Goal: Connect with others: Participate in discussion

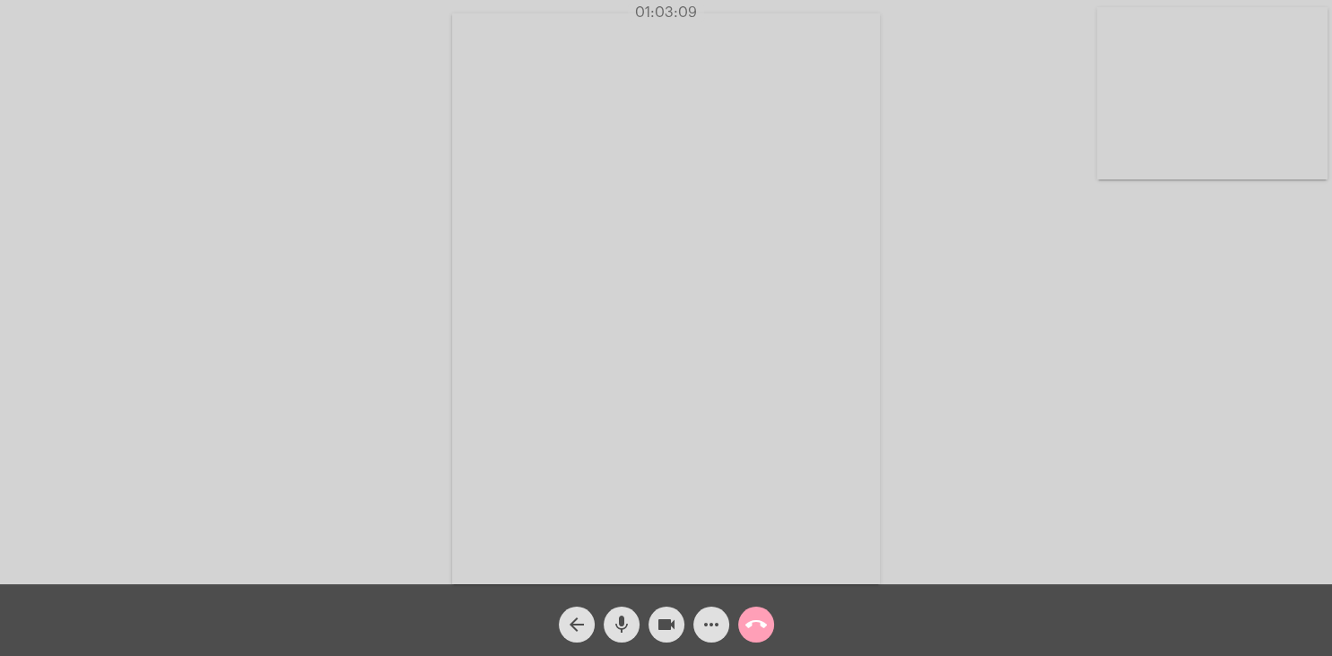
click at [759, 620] on mat-icon "call_end" at bounding box center [756, 625] width 22 height 22
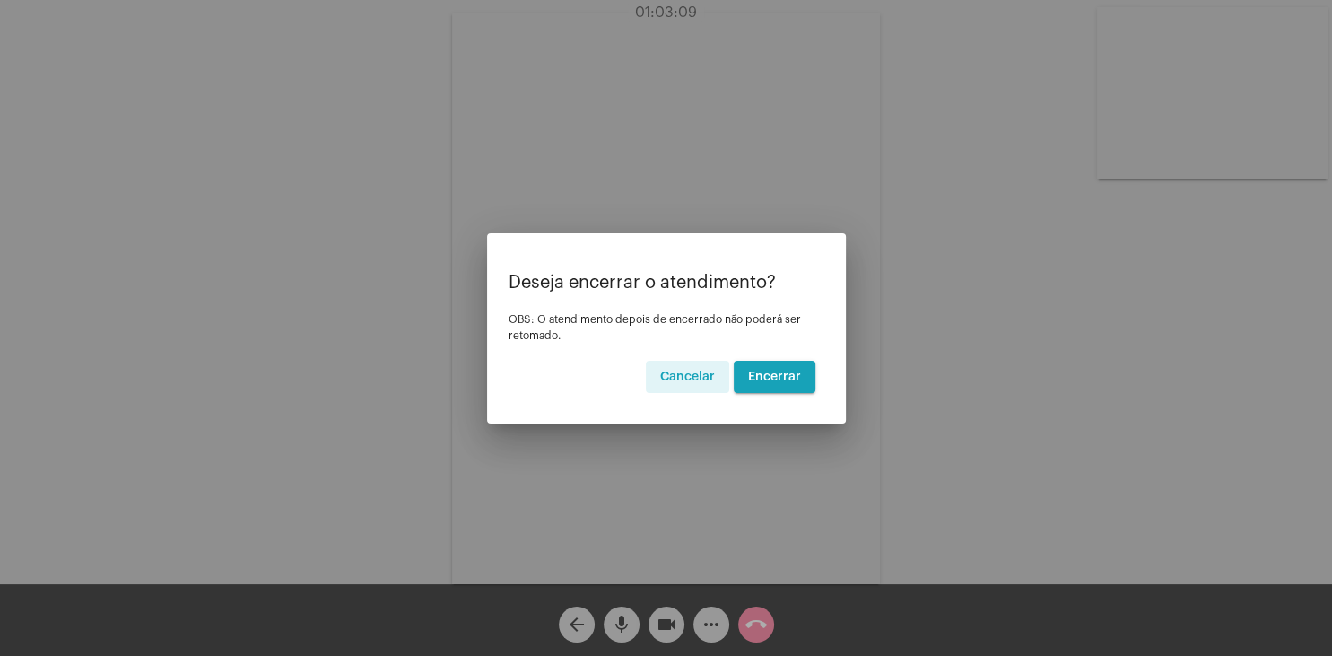
click at [780, 375] on span "Encerrar" at bounding box center [774, 376] width 53 height 13
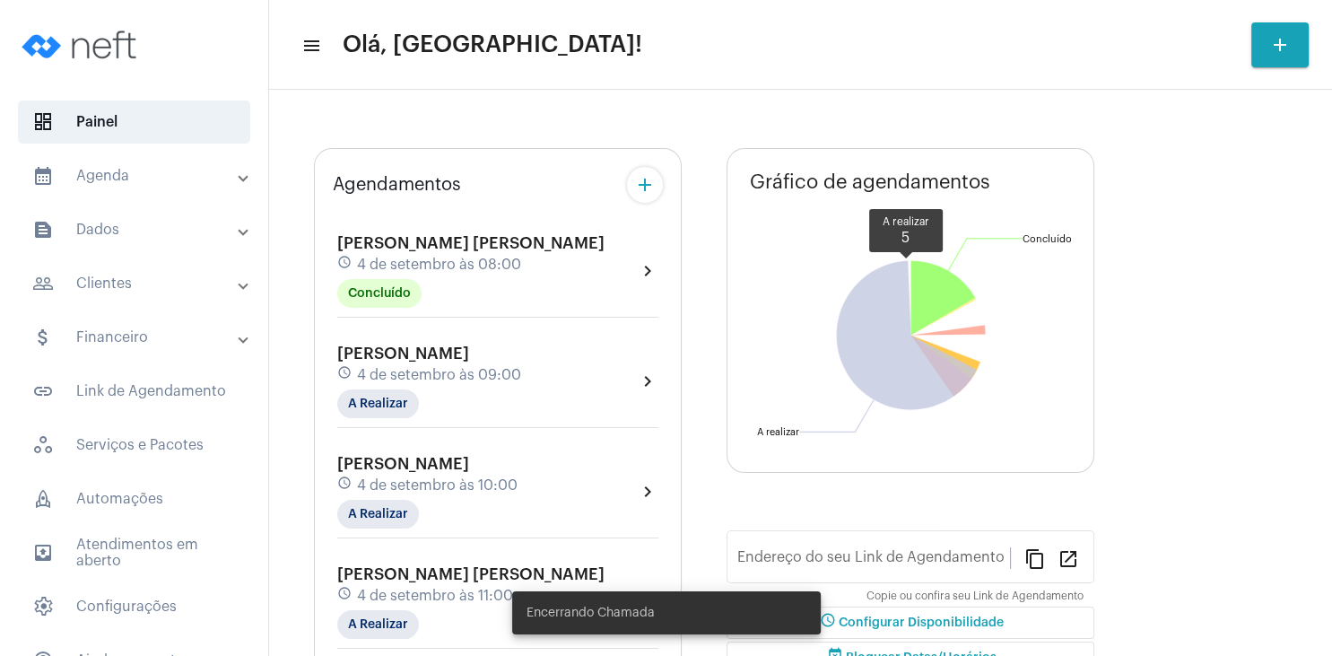
type input "[URL][DOMAIN_NAME][PERSON_NAME]"
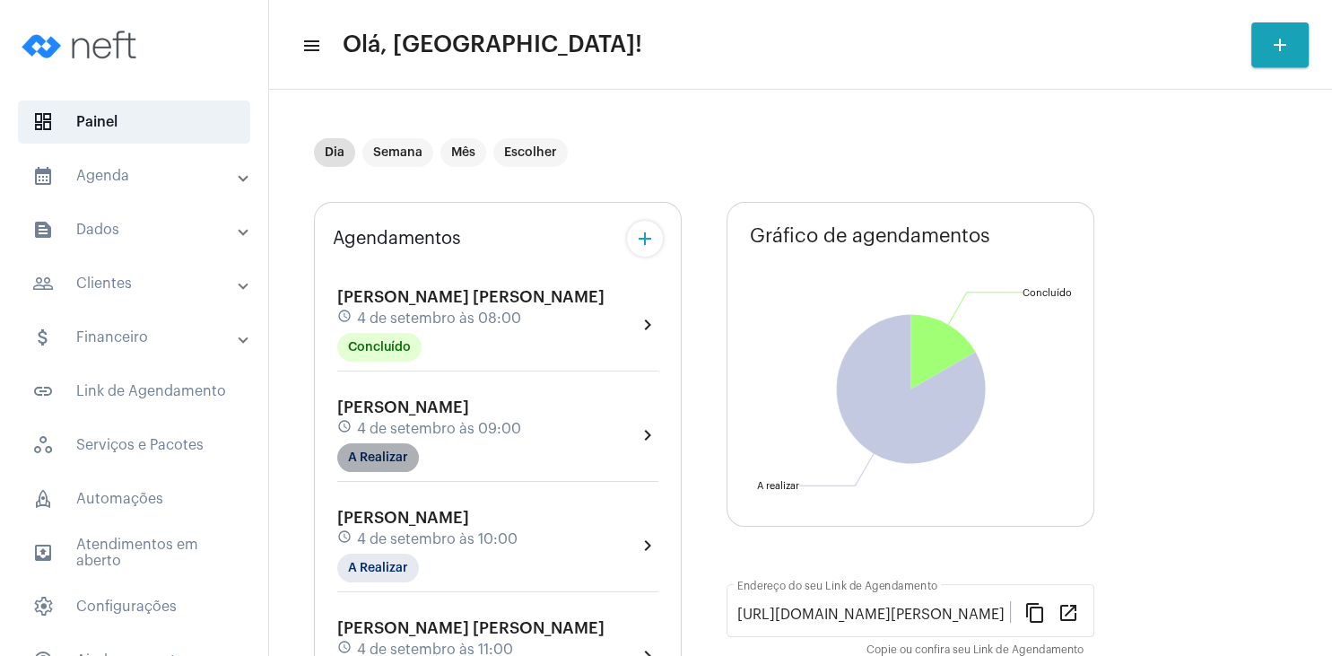
click at [381, 459] on mat-chip "A Realizar" at bounding box center [378, 457] width 82 height 29
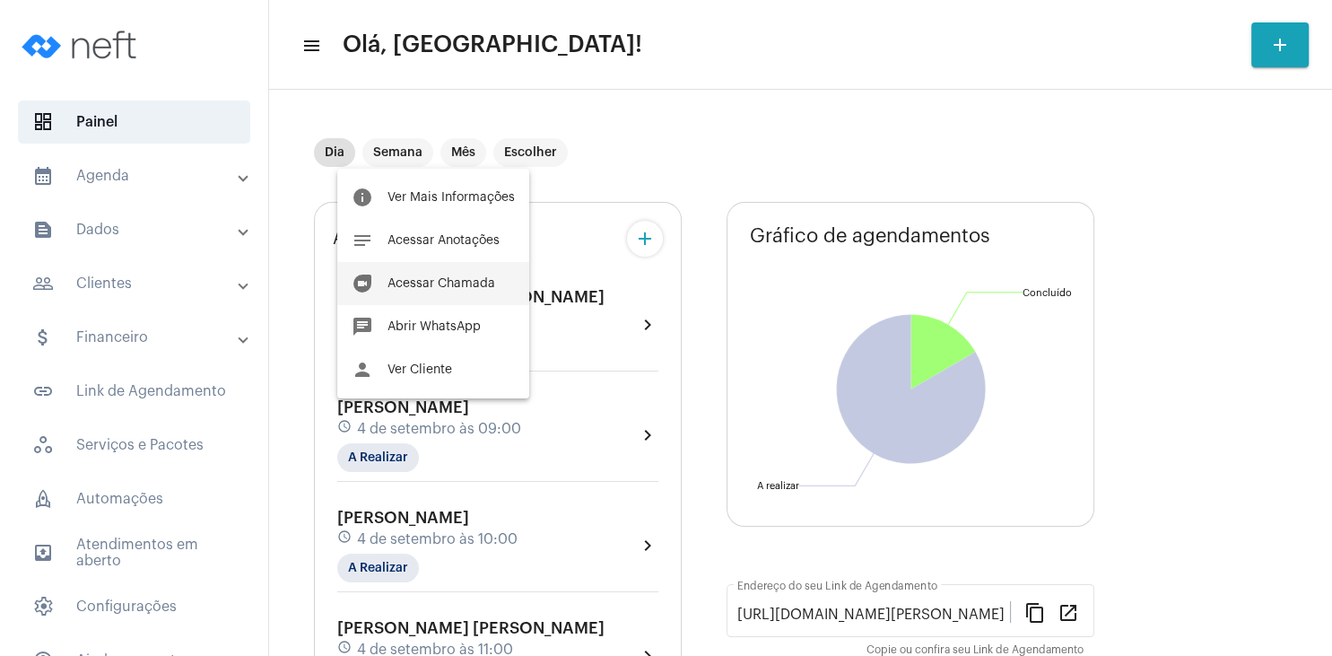
click at [474, 290] on button "duo [PERSON_NAME]" at bounding box center [433, 283] width 192 height 43
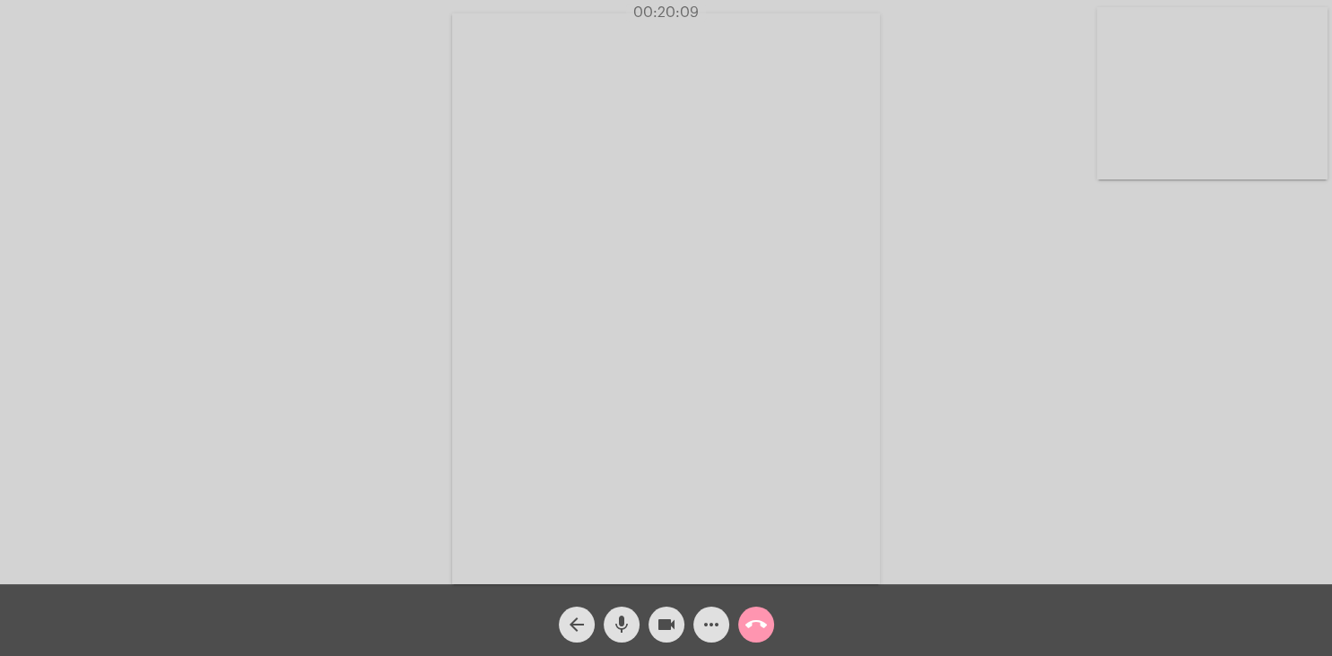
click at [613, 623] on mat-icon "mic" at bounding box center [622, 625] width 22 height 22
click at [624, 633] on mat-icon "mic_off" at bounding box center [622, 625] width 22 height 22
